Goal: Navigation & Orientation: Find specific page/section

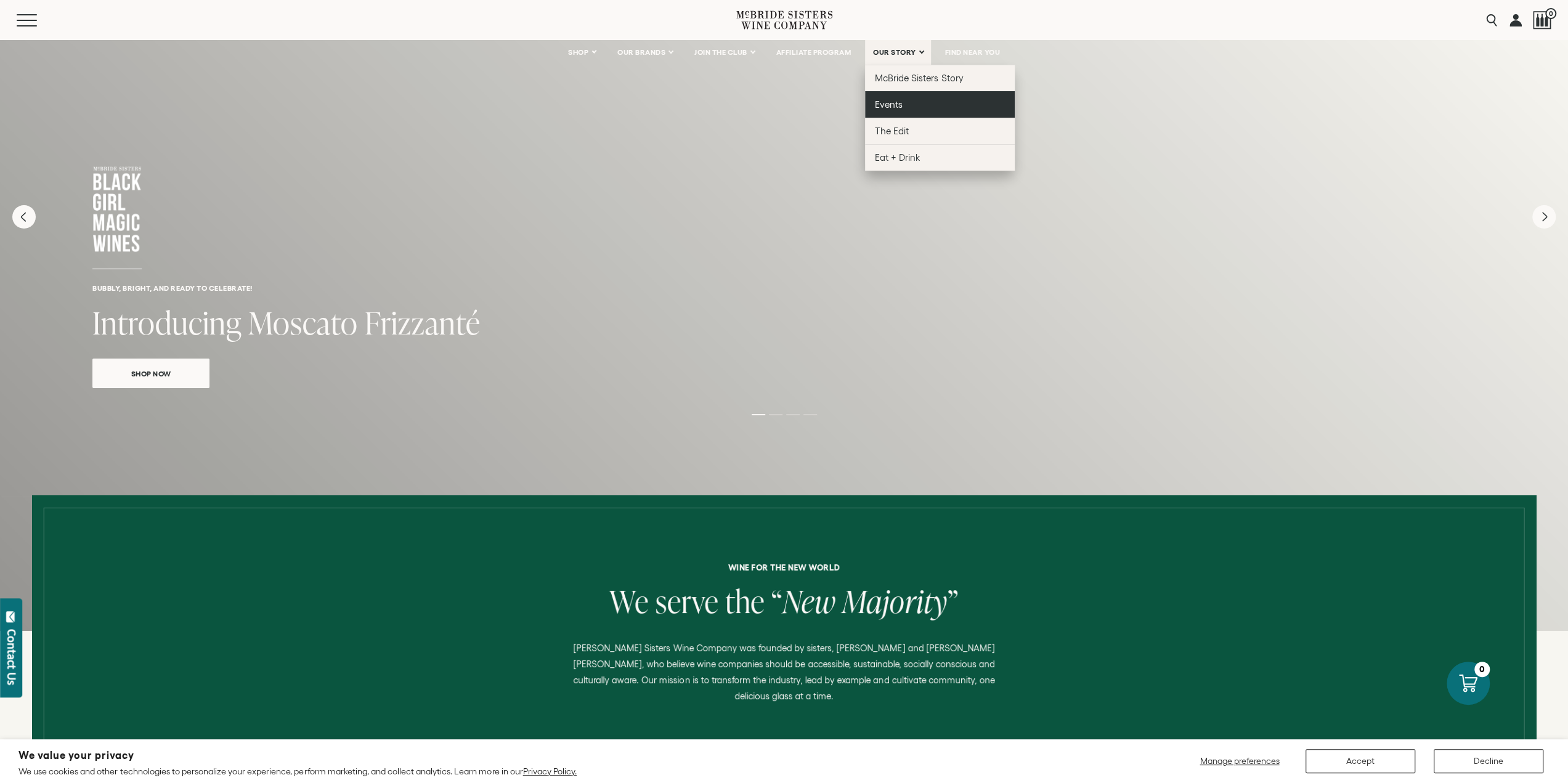
click at [893, 110] on link "Events" at bounding box center [939, 104] width 150 height 27
